Goal: Information Seeking & Learning: Find specific fact

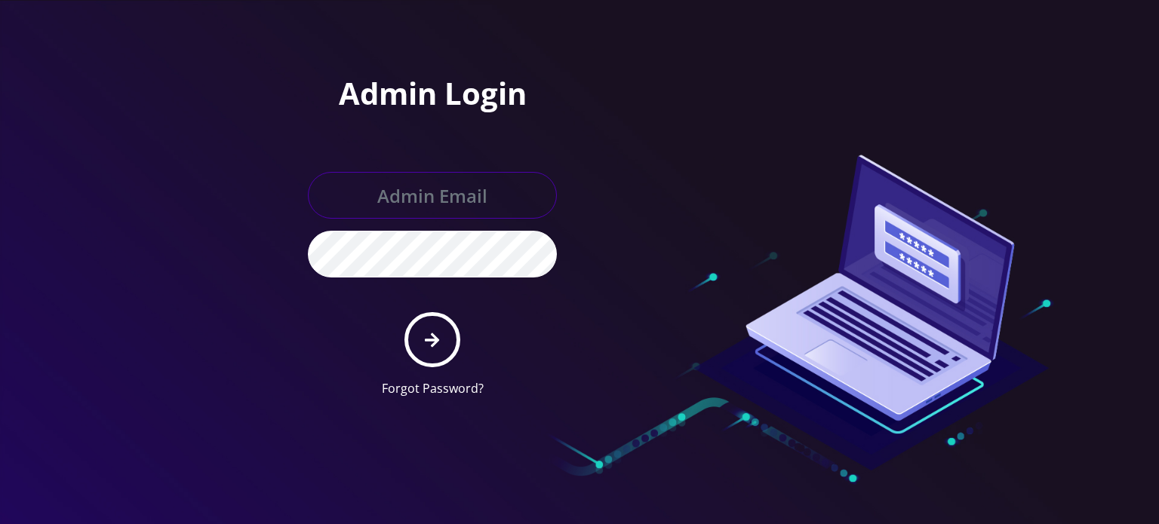
type input "allchoiceconnect@britewireless.com"
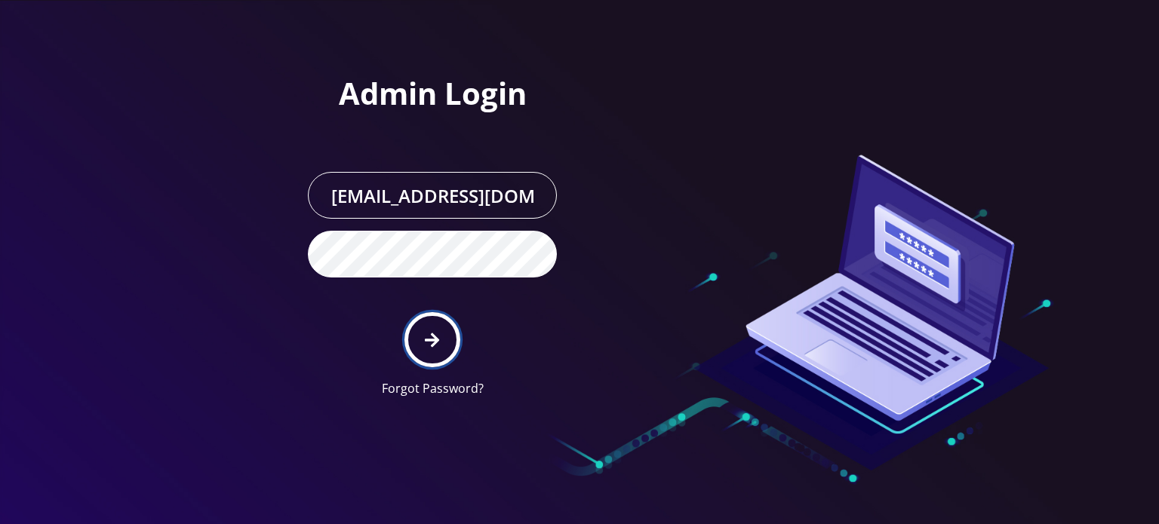
click at [430, 335] on icon "submit" at bounding box center [432, 340] width 14 height 17
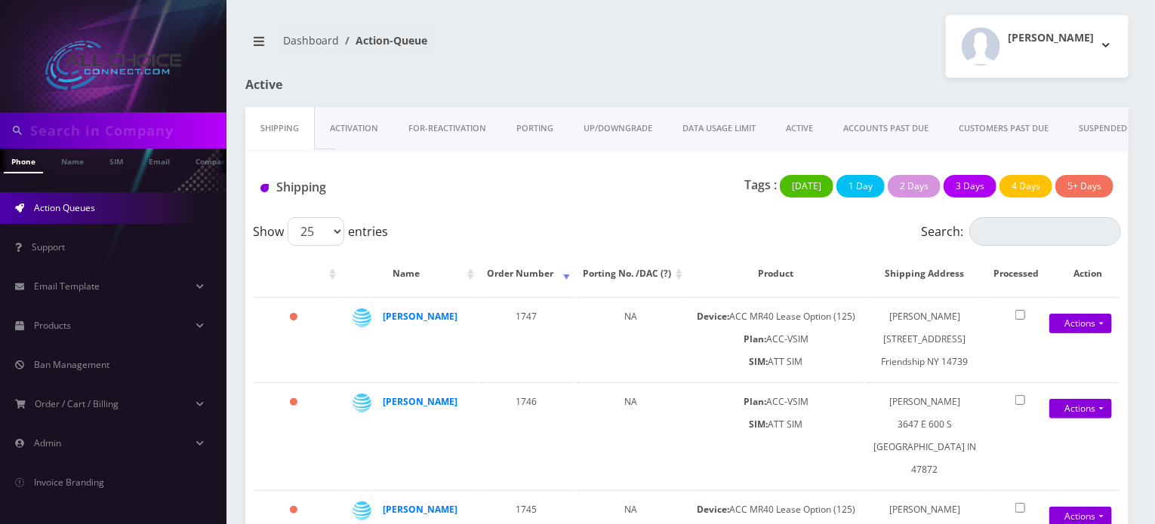
click at [94, 126] on input "text" at bounding box center [126, 130] width 192 height 29
type input "hallen"
click at [77, 158] on link "Name" at bounding box center [73, 161] width 38 height 25
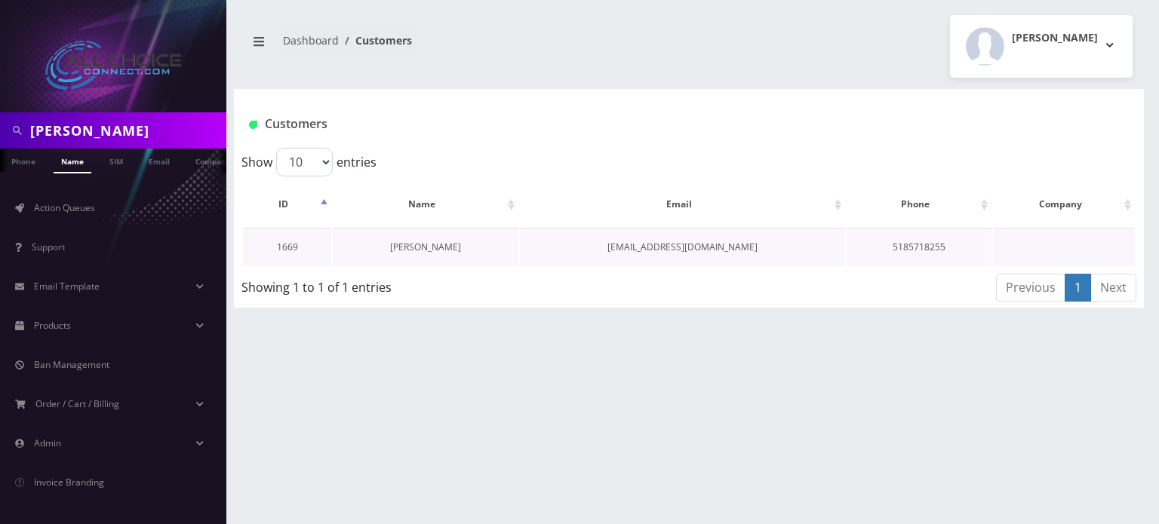
click at [433, 251] on link "Andy Hallenbeck" at bounding box center [425, 247] width 71 height 13
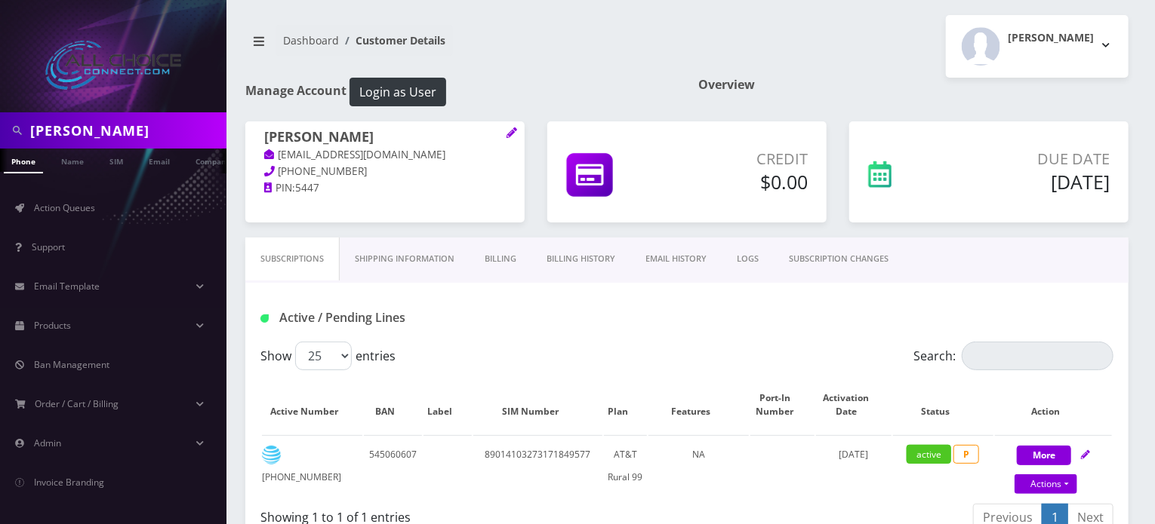
click at [595, 264] on link "Billing History" at bounding box center [580, 259] width 99 height 43
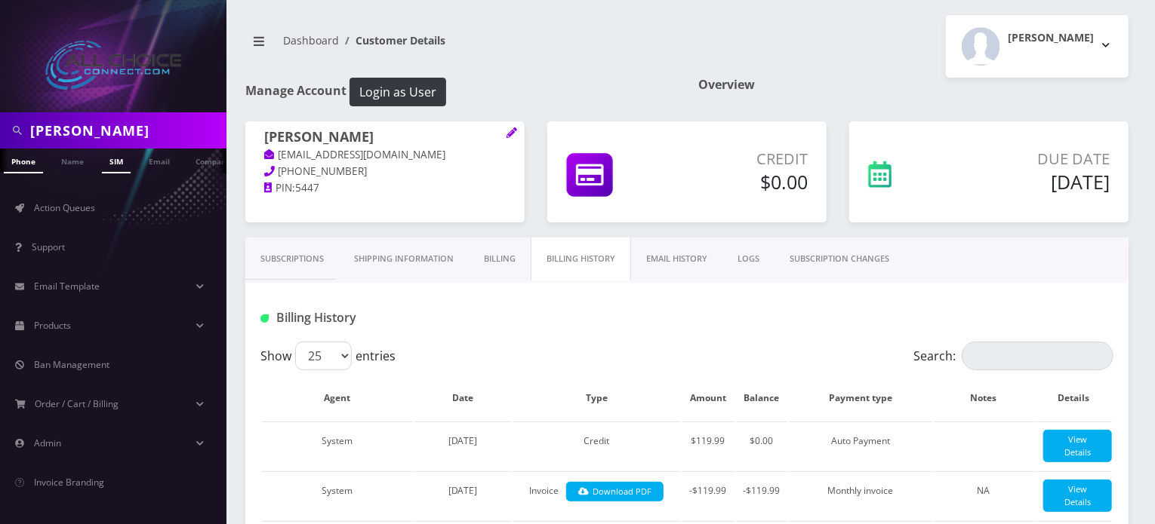
scroll to position [0, 8]
drag, startPoint x: 84, startPoint y: 137, endPoint x: 0, endPoint y: 140, distance: 83.8
click at [0, 140] on div "hallen" at bounding box center [113, 130] width 226 height 36
type input "andy"
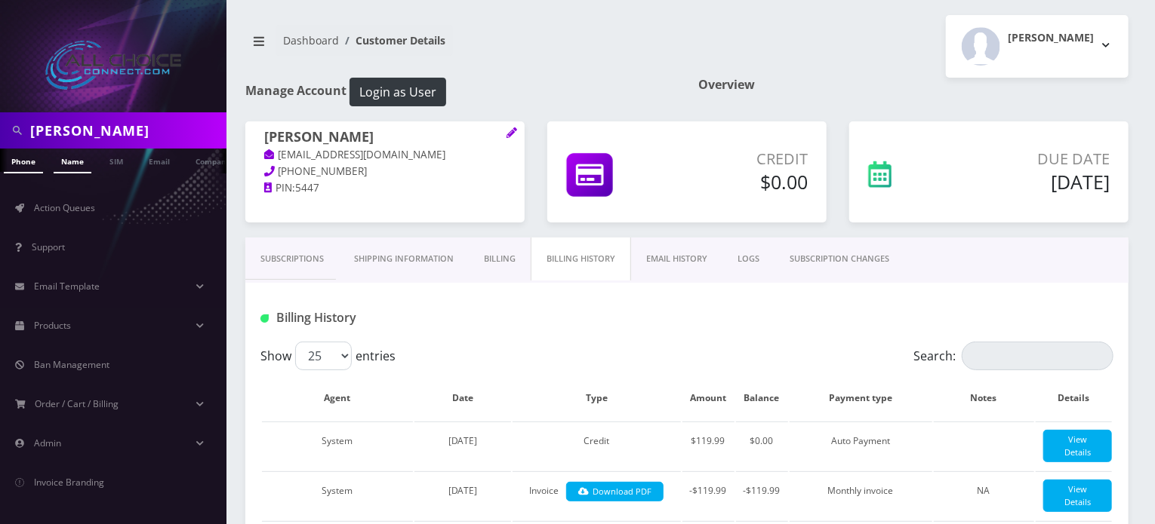
click at [71, 165] on link "Name" at bounding box center [73, 161] width 38 height 25
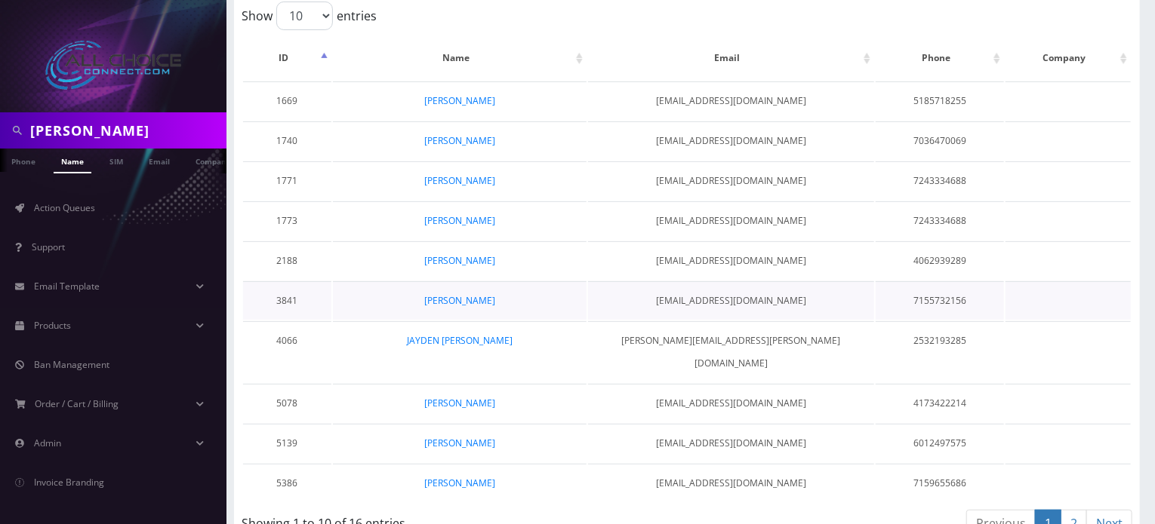
scroll to position [149, 0]
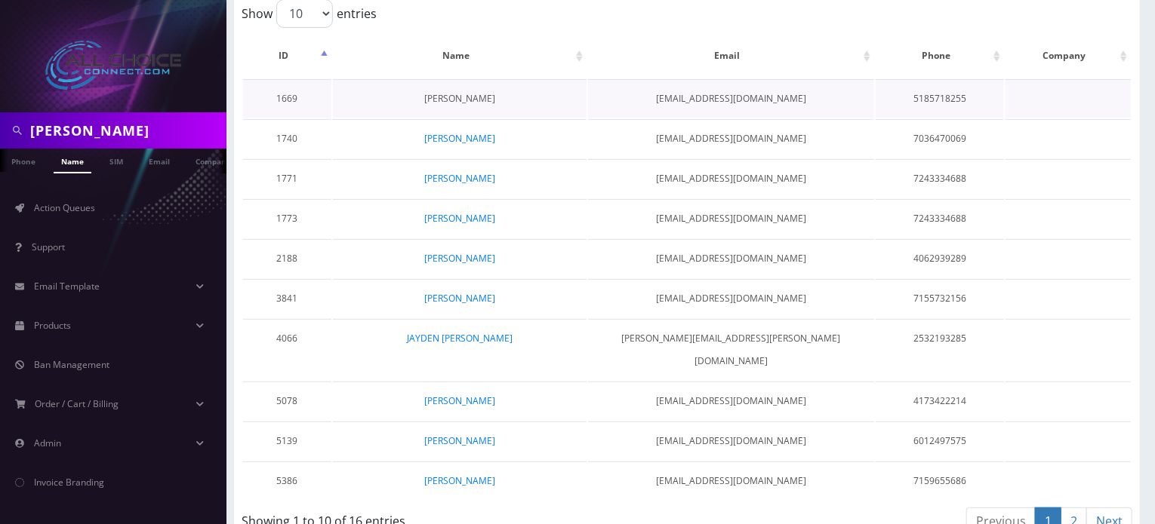
click at [450, 96] on link "[PERSON_NAME]" at bounding box center [459, 98] width 71 height 13
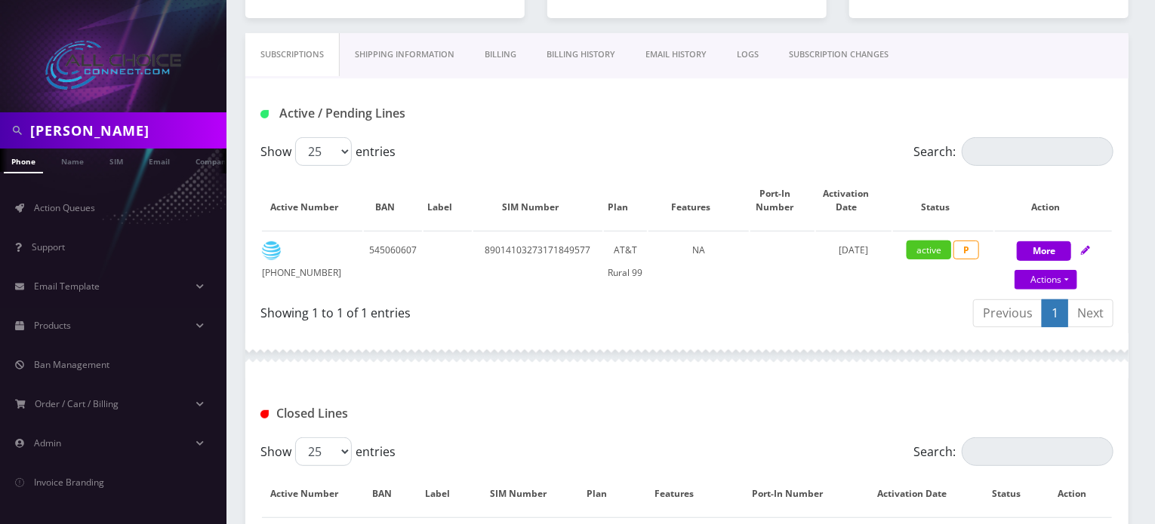
scroll to position [226, 0]
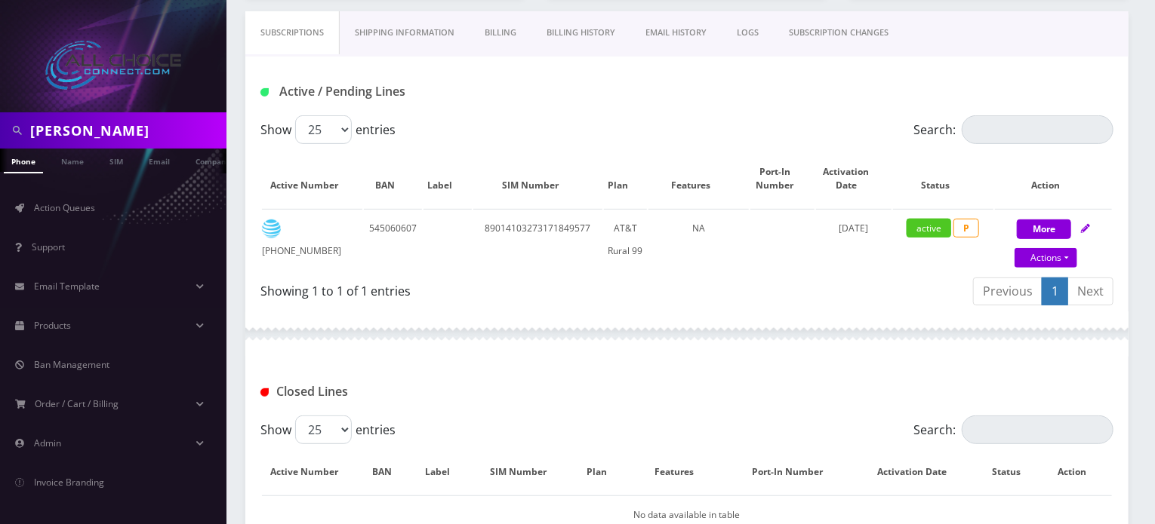
click at [571, 29] on link "Billing History" at bounding box center [580, 32] width 99 height 43
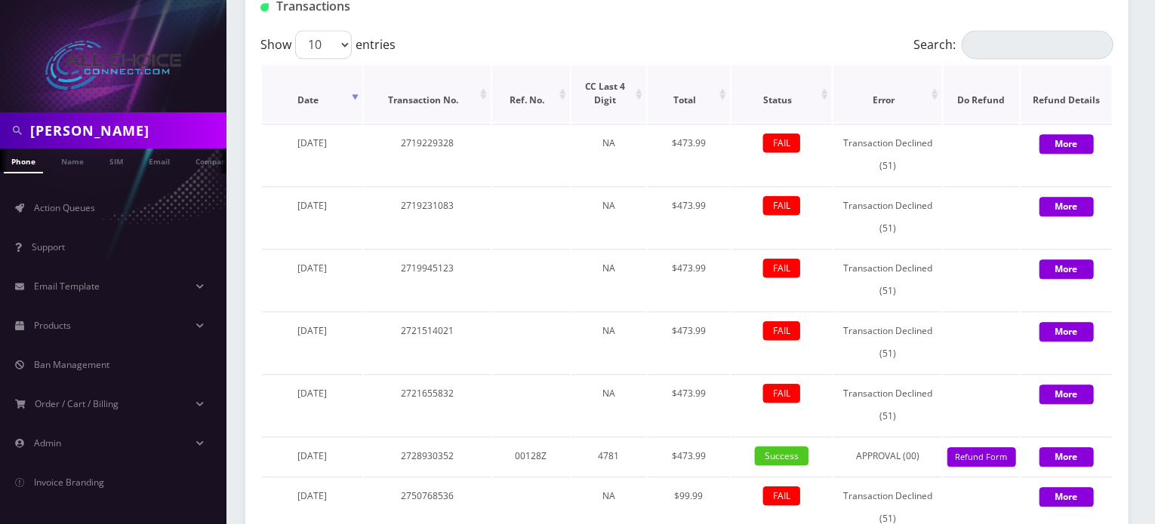
scroll to position [1887, 0]
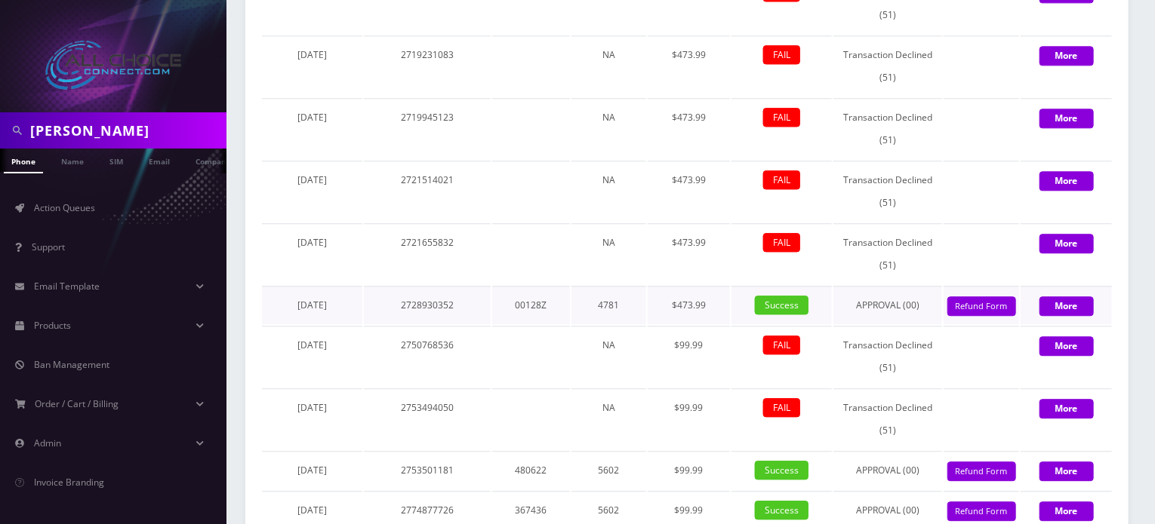
drag, startPoint x: 272, startPoint y: 364, endPoint x: 350, endPoint y: 355, distance: 78.9
click at [350, 324] on td "[DATE]" at bounding box center [312, 305] width 100 height 38
copy span "[DATE]"
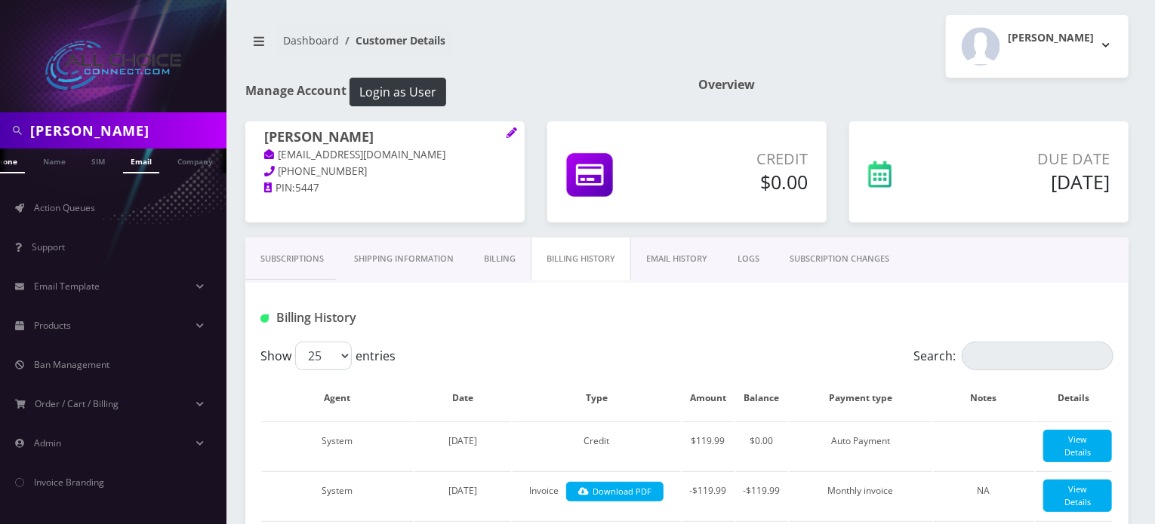
scroll to position [0, 23]
drag, startPoint x: 84, startPoint y: 132, endPoint x: 0, endPoint y: 133, distance: 83.8
click at [0, 133] on div "andy" at bounding box center [113, 130] width 226 height 36
click at [45, 167] on link "Name" at bounding box center [42, 161] width 38 height 25
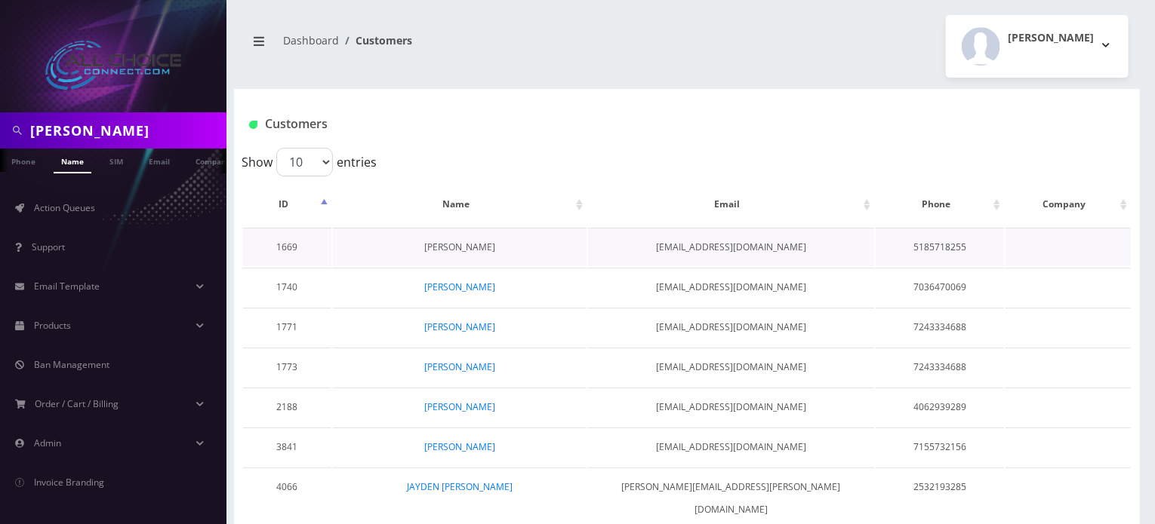
click at [437, 248] on link "[PERSON_NAME]" at bounding box center [459, 247] width 71 height 13
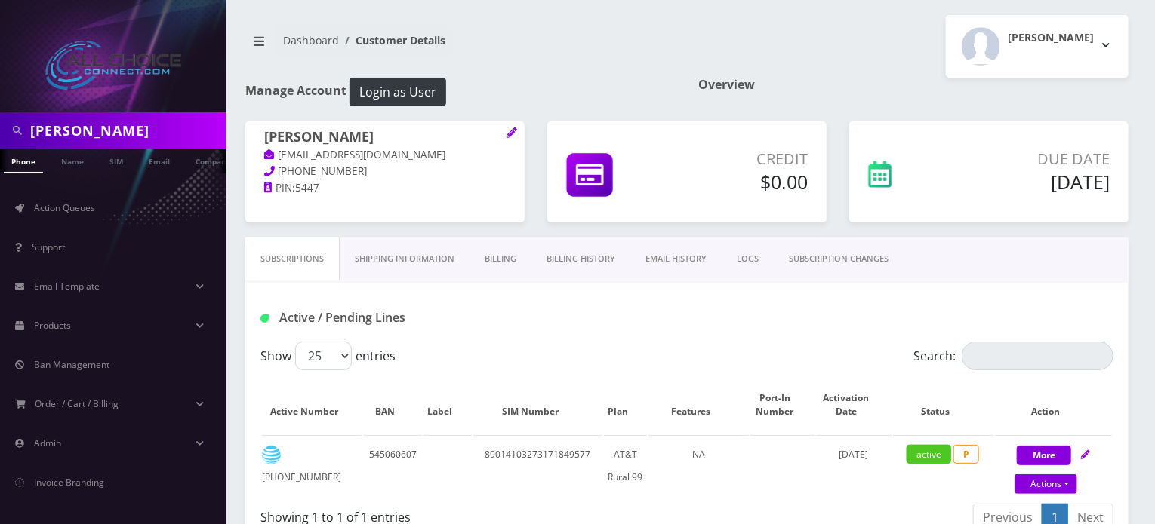
click at [329, 138] on h1 "[PERSON_NAME]" at bounding box center [384, 138] width 241 height 18
copy h1 "[PERSON_NAME]"
click at [48, 125] on input "andy" at bounding box center [126, 130] width 192 height 29
click at [47, 125] on input "andy" at bounding box center [126, 130] width 192 height 29
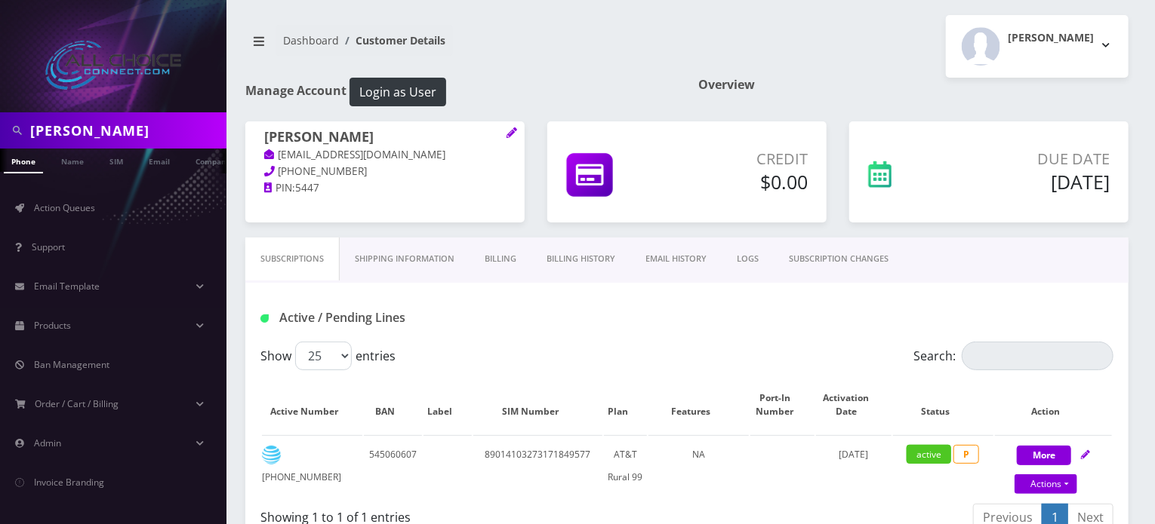
click at [47, 125] on input "andy" at bounding box center [126, 130] width 192 height 29
paste input "[PERSON_NAME]"
type input "[PERSON_NAME]"
click at [72, 172] on link "Name" at bounding box center [73, 161] width 38 height 25
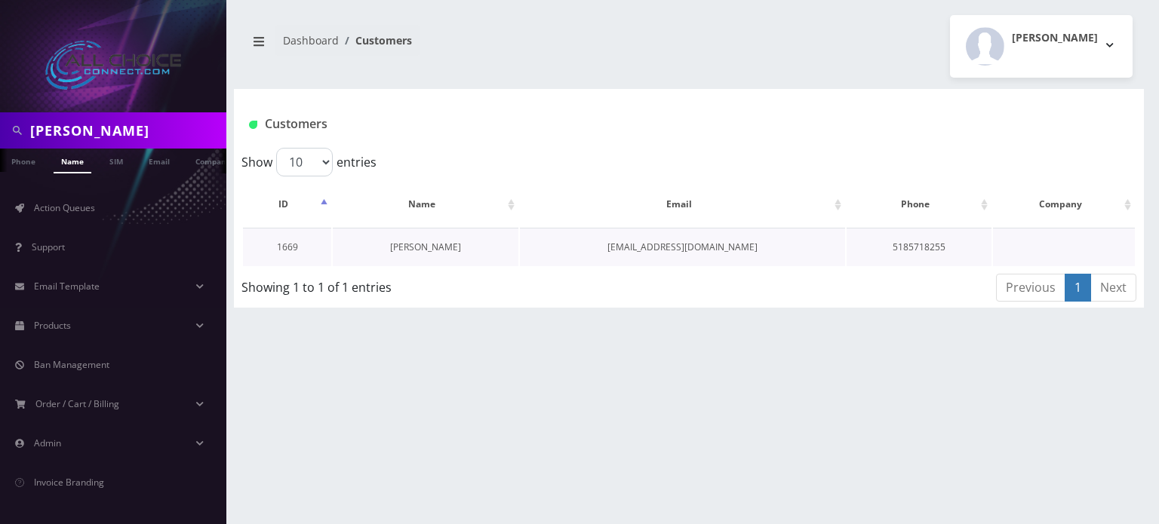
click at [420, 245] on link "[PERSON_NAME]" at bounding box center [425, 247] width 71 height 13
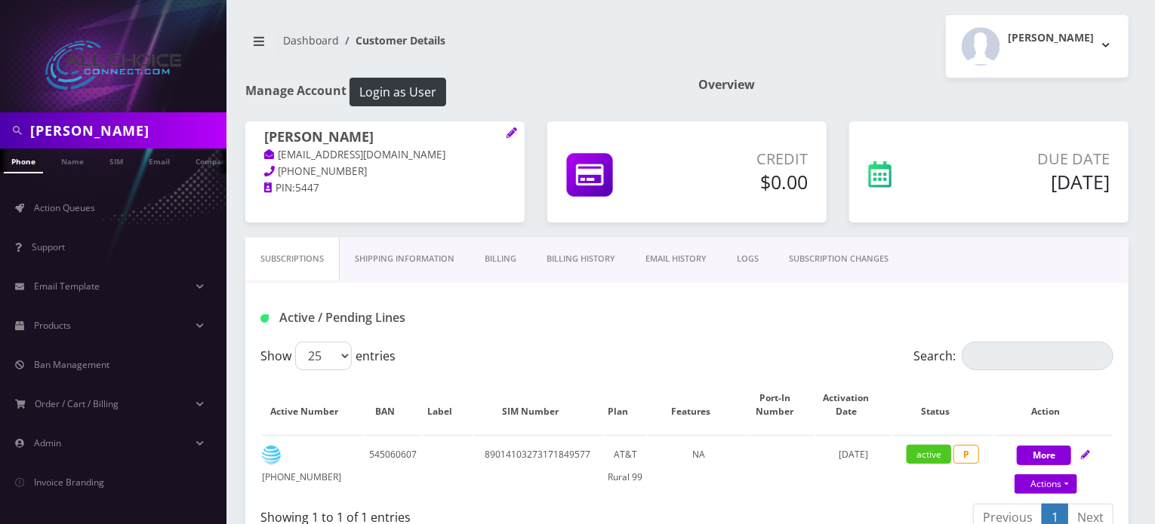
click at [549, 264] on link "Billing History" at bounding box center [580, 259] width 99 height 43
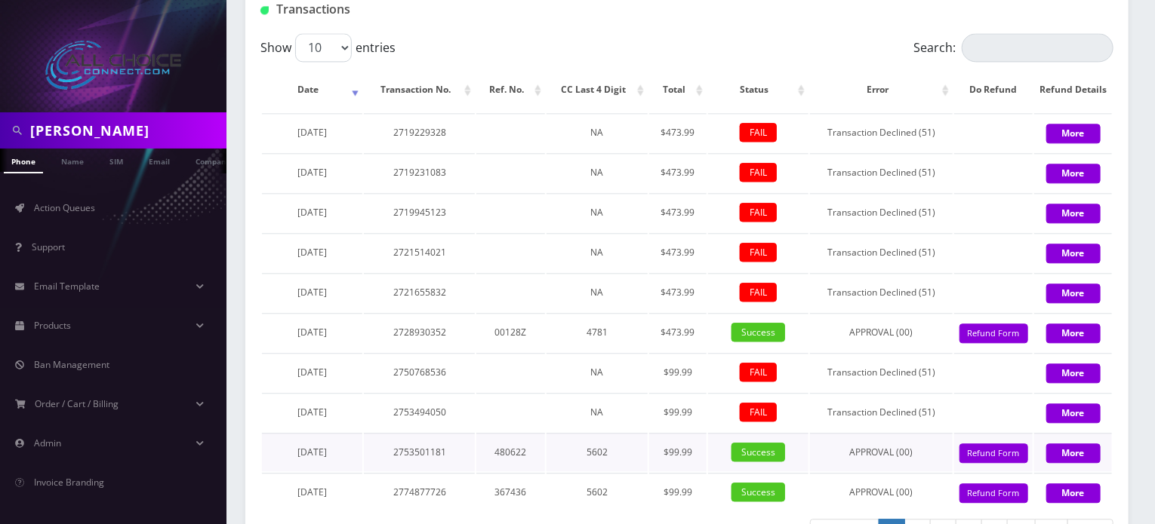
scroll to position [1902, 0]
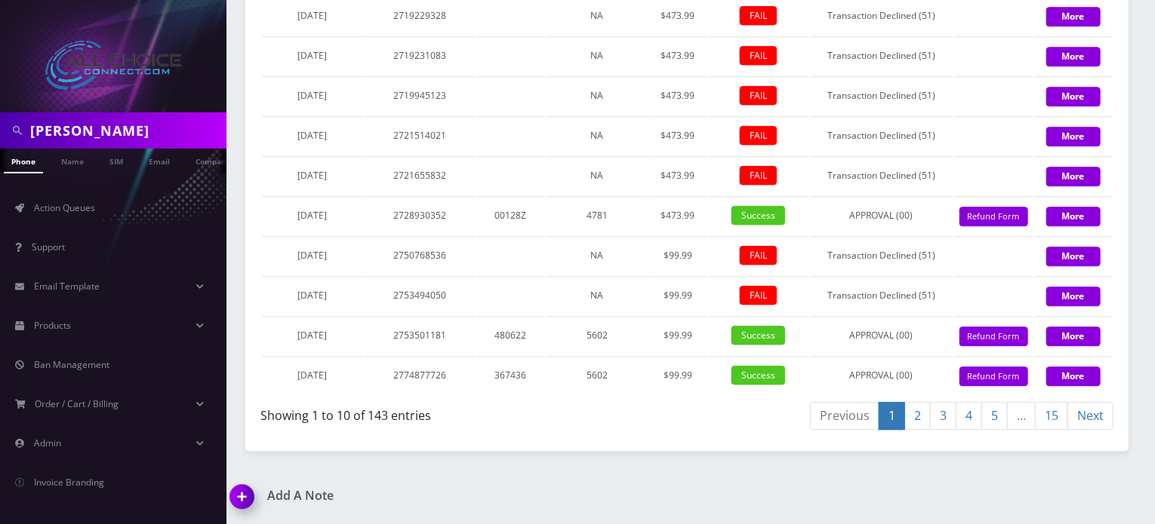
click at [1050, 416] on link "15" at bounding box center [1051, 416] width 33 height 28
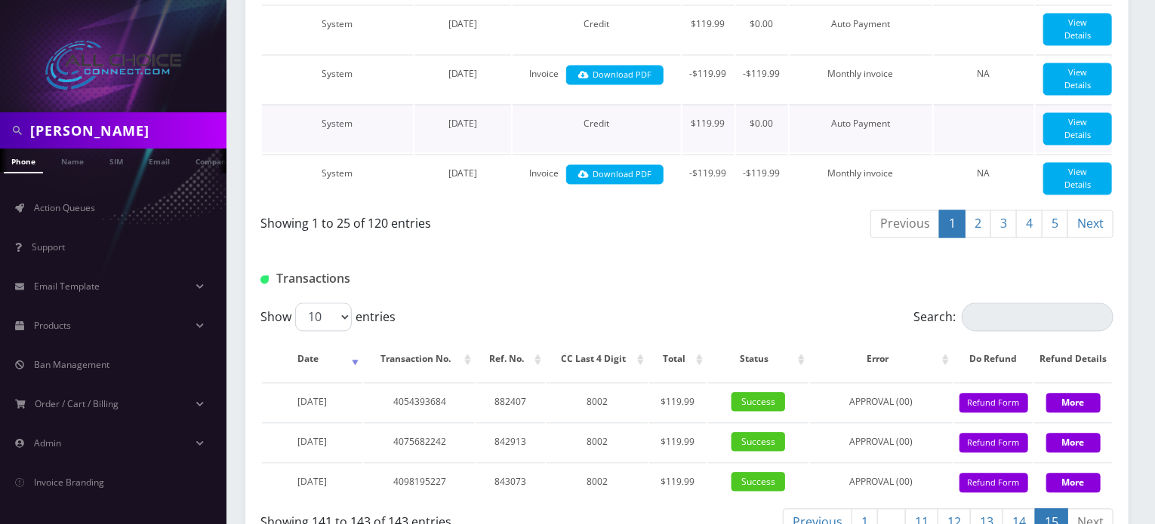
scroll to position [1626, 0]
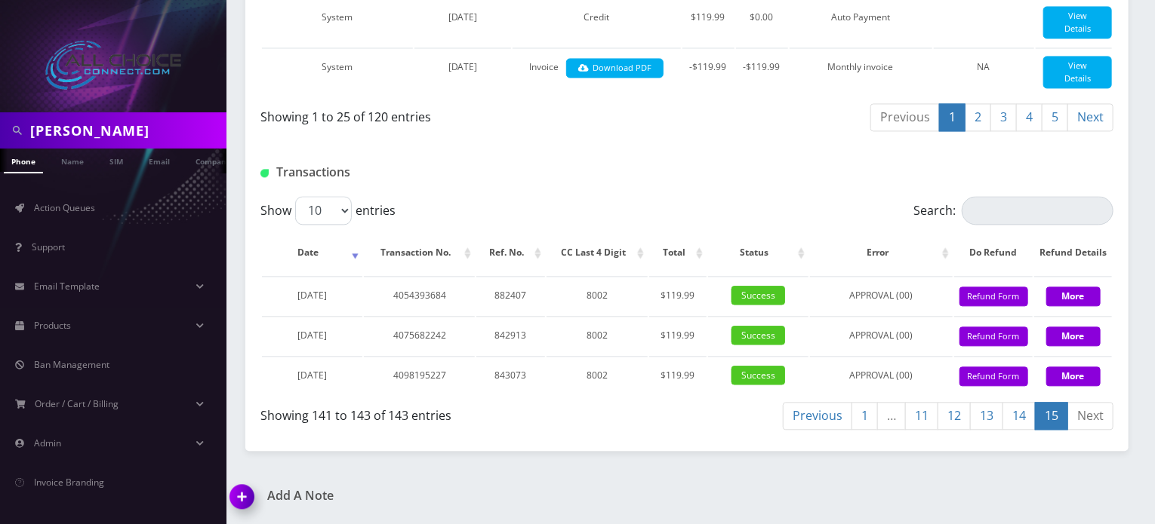
click at [634, 149] on div "Transactions" at bounding box center [686, 166] width 883 height 59
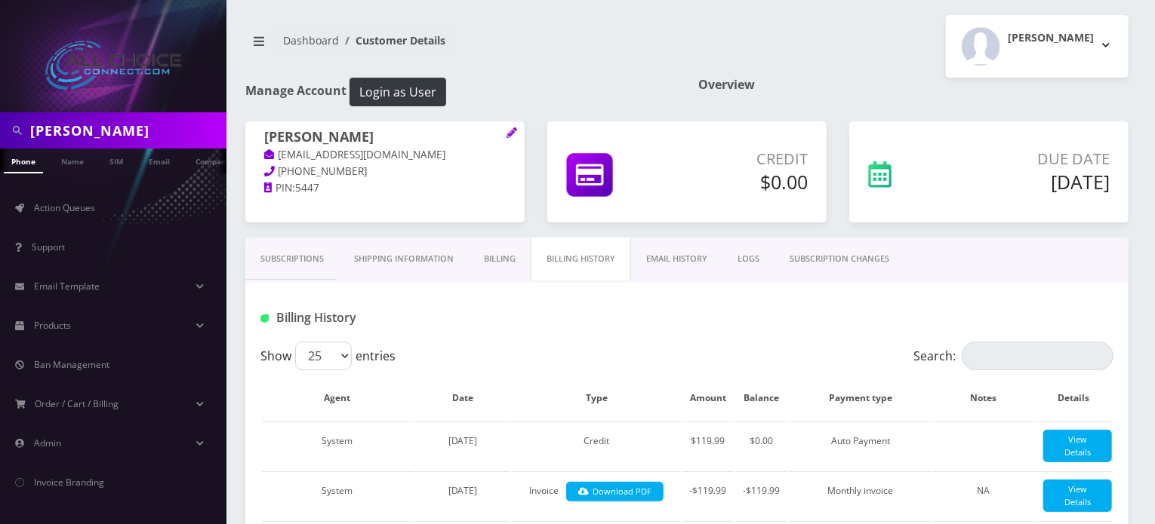
scroll to position [0, 0]
